Goal: Find specific page/section: Find specific page/section

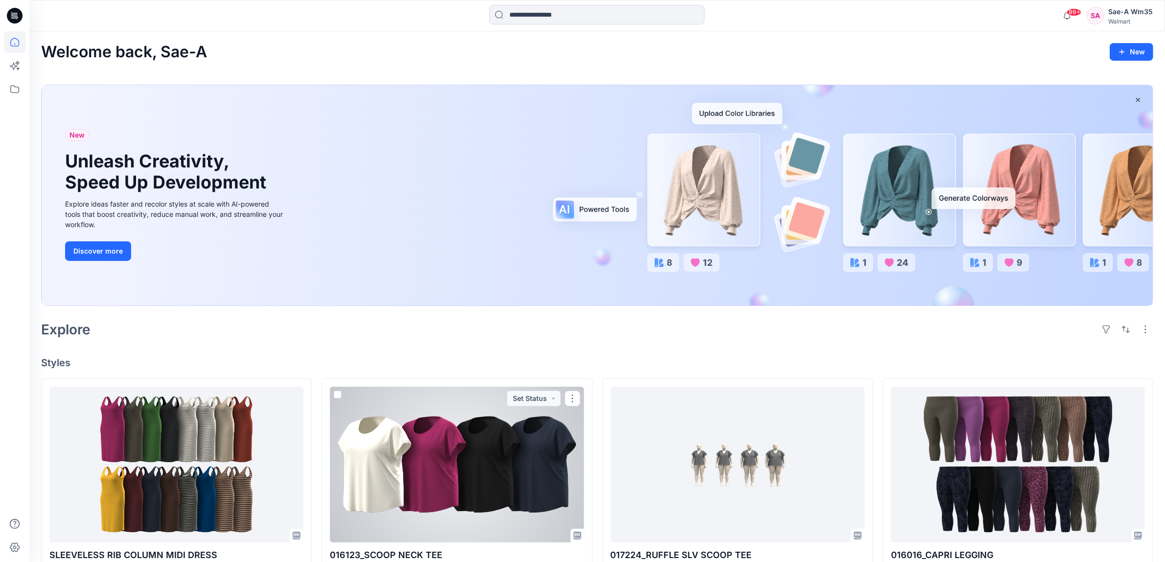
scroll to position [367, 0]
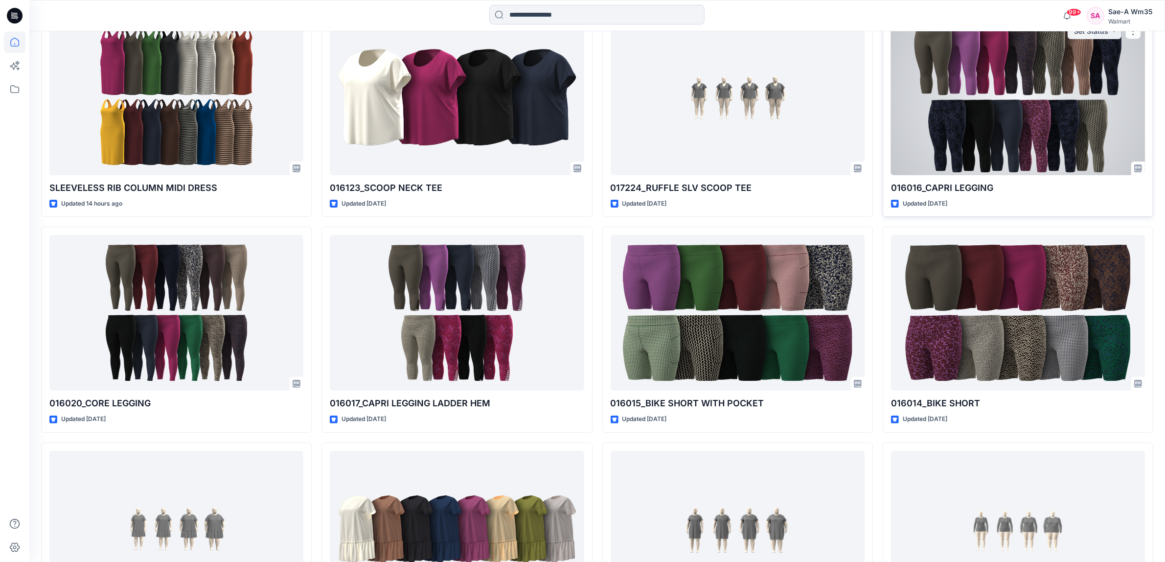
click at [1046, 137] on div at bounding box center [1018, 98] width 254 height 156
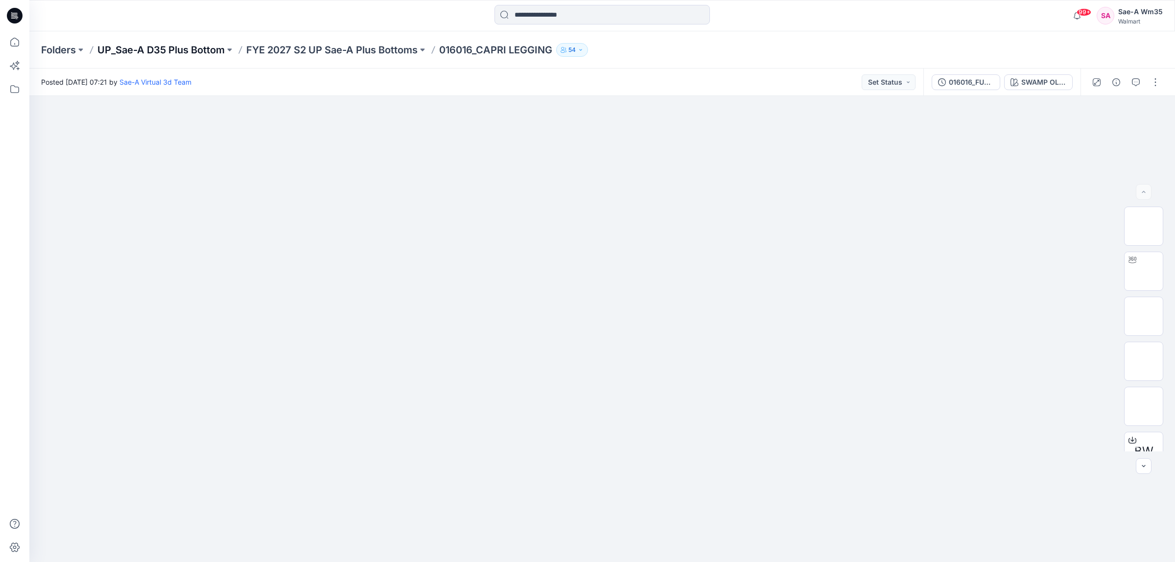
click at [213, 52] on p "UP_Sae-A D35 Plus Bottom" at bounding box center [160, 50] width 127 height 14
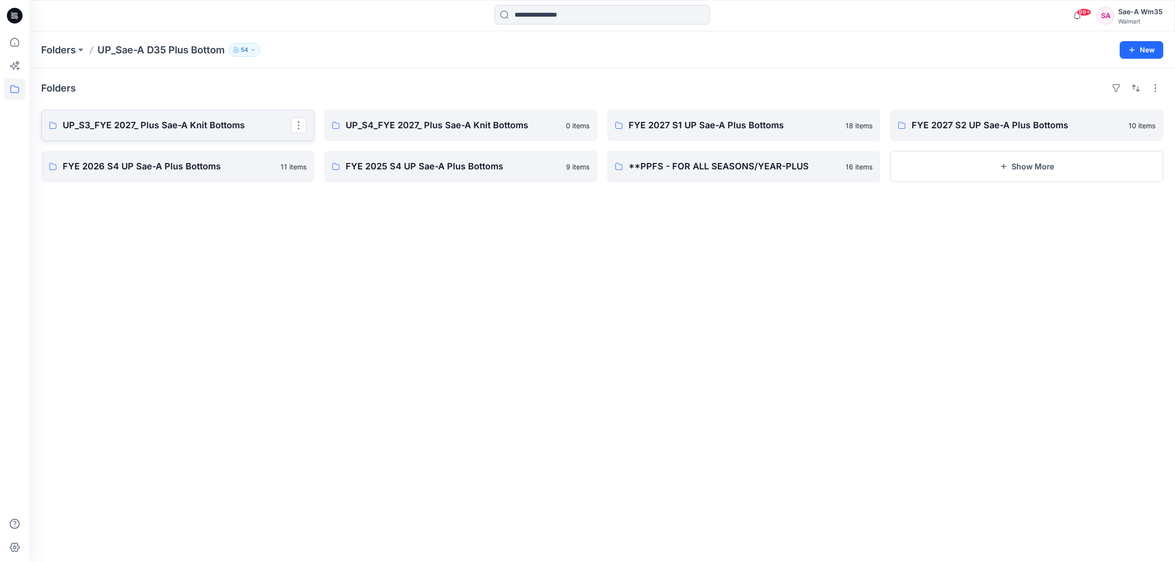
click at [204, 123] on p "UP_S3_FYE 2027_ Plus Sae-A Knit Bottoms" at bounding box center [177, 125] width 228 height 14
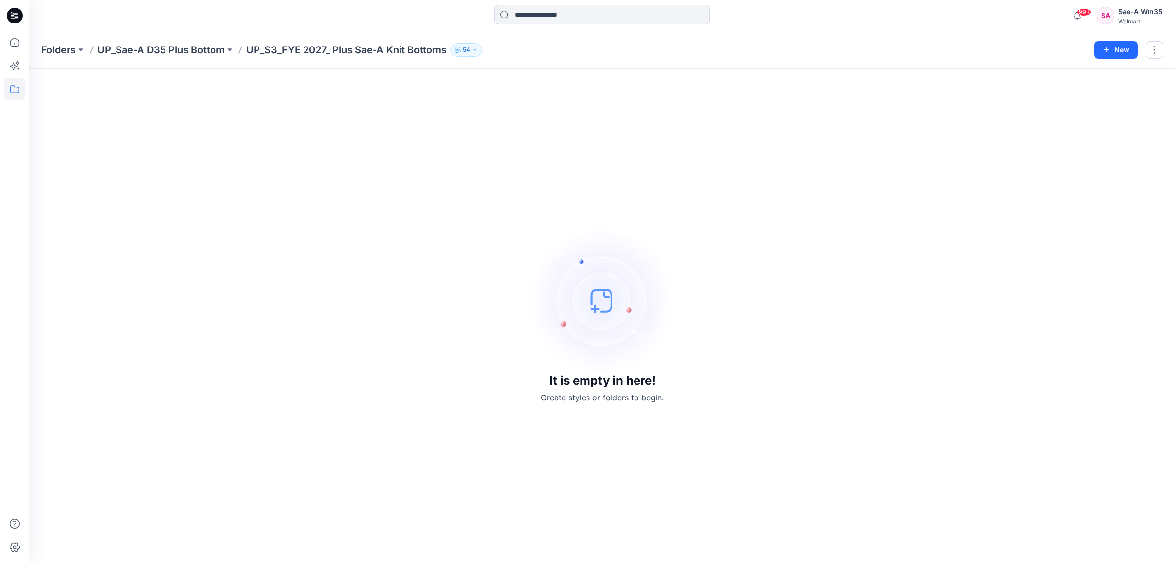
click at [182, 51] on p "UP_Sae-A D35 Plus Bottom" at bounding box center [160, 50] width 127 height 14
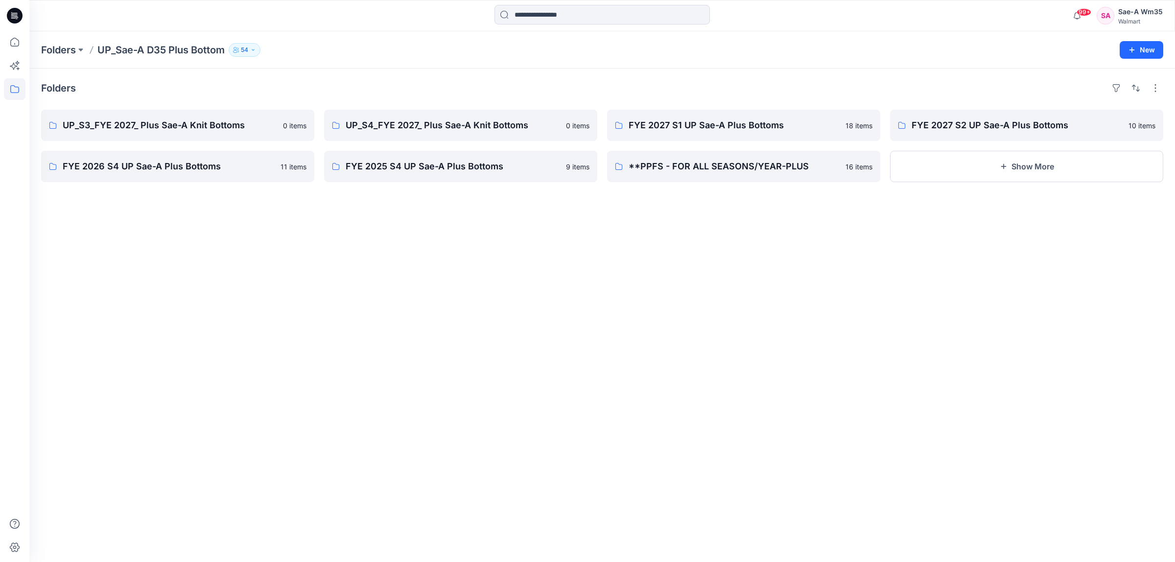
drag, startPoint x: 489, startPoint y: 251, endPoint x: 492, endPoint y: 293, distance: 42.2
click at [490, 269] on div "Folders UP_S3_FYE 2027_ Plus Sae-A Knit Bottoms 0 items FYE 2026 S4 UP Sae-A Pl…" at bounding box center [601, 315] width 1145 height 493
click at [489, 294] on div "Folders UP_S3_FYE 2027_ Plus Sae-A Knit Bottoms 0 items FYE 2026 S4 UP Sae-A Pl…" at bounding box center [601, 315] width 1145 height 493
click at [60, 47] on p "Folders" at bounding box center [58, 50] width 35 height 14
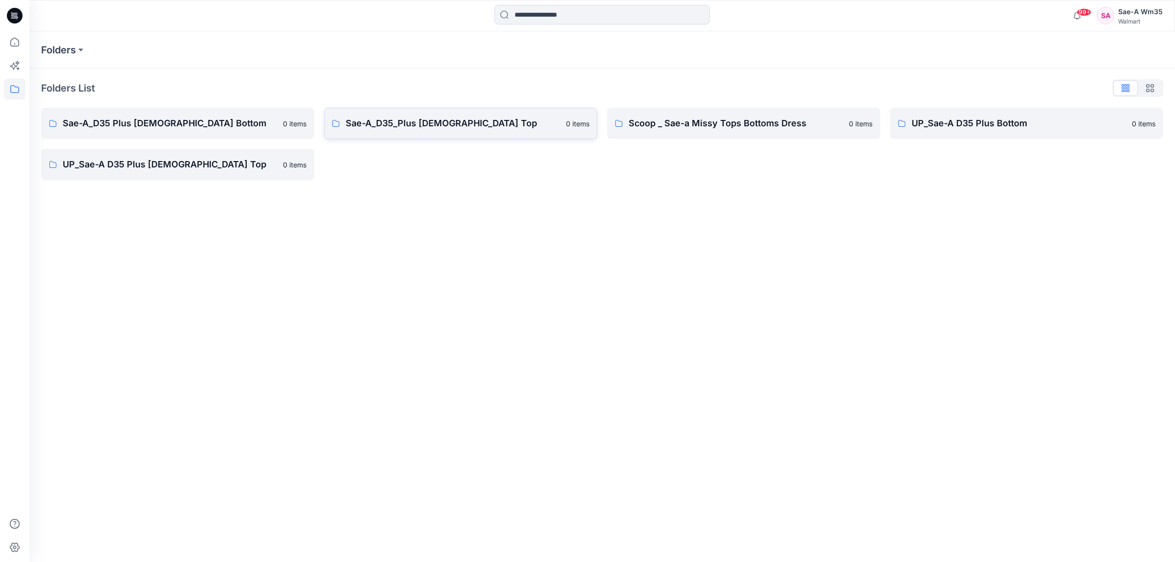
click at [437, 121] on p "Sae-A_D35_Plus [DEMOGRAPHIC_DATA] Top" at bounding box center [453, 123] width 214 height 14
click at [158, 165] on p "UP_Sae-A D35 Plus [DEMOGRAPHIC_DATA] Top" at bounding box center [170, 165] width 214 height 14
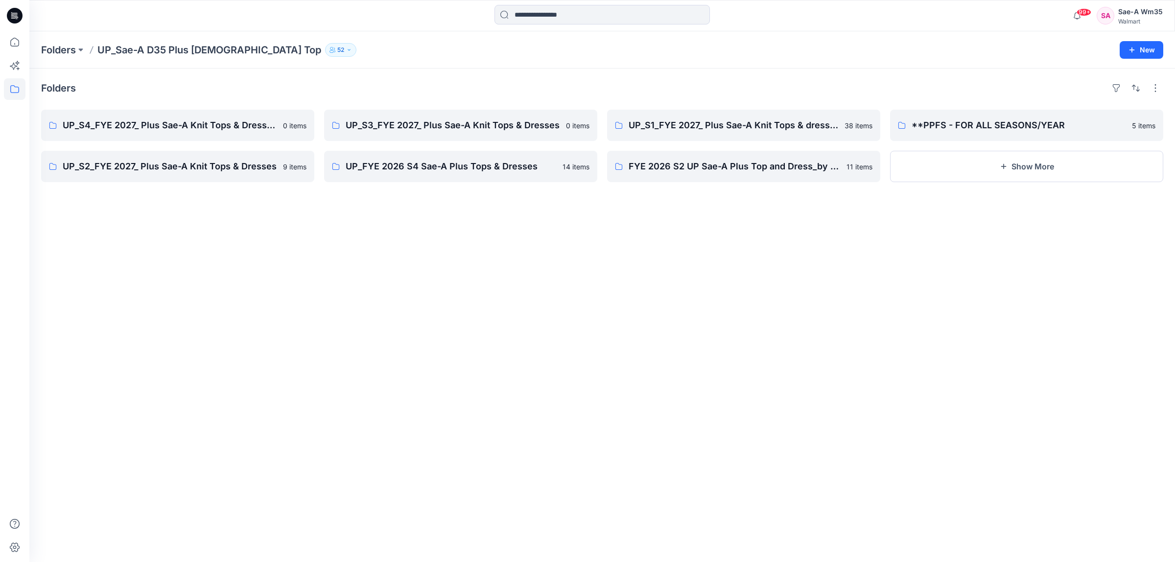
click at [618, 307] on div "Folders UP_S4_FYE 2027_ Plus Sae-A Knit Tops & Dresses & 0 items UP_S2_FYE 2027…" at bounding box center [601, 315] width 1145 height 493
click at [634, 346] on div "Folders UP_S4_FYE 2027_ Plus Sae-A Knit Tops & Dresses & 0 items UP_S2_FYE 2027…" at bounding box center [601, 315] width 1145 height 493
